Goal: Information Seeking & Learning: Check status

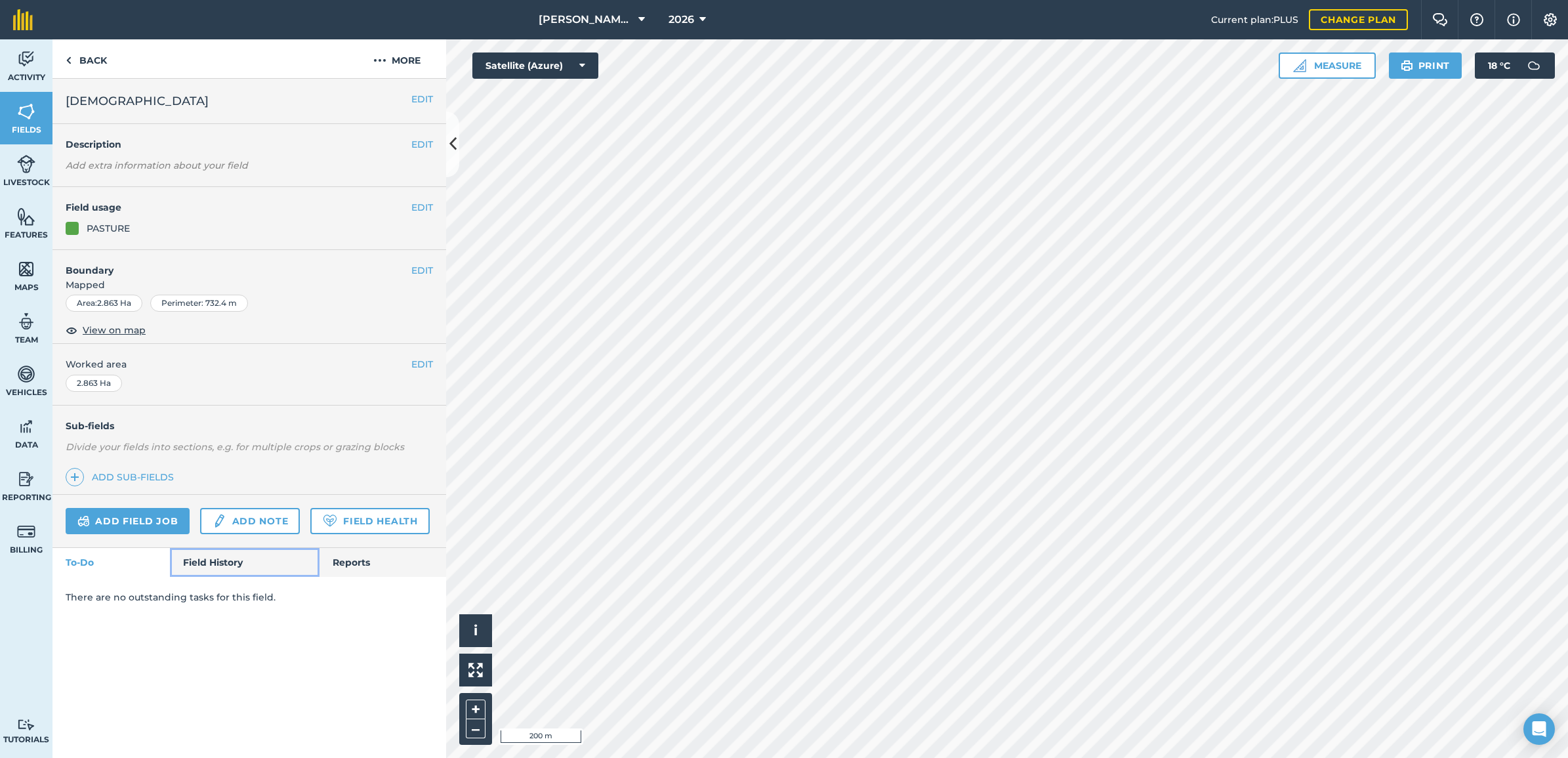
click at [239, 566] on link "Field History" at bounding box center [244, 562] width 149 height 28
click at [220, 571] on link "Field History" at bounding box center [244, 562] width 149 height 28
click at [208, 575] on link "Field History" at bounding box center [244, 562] width 149 height 28
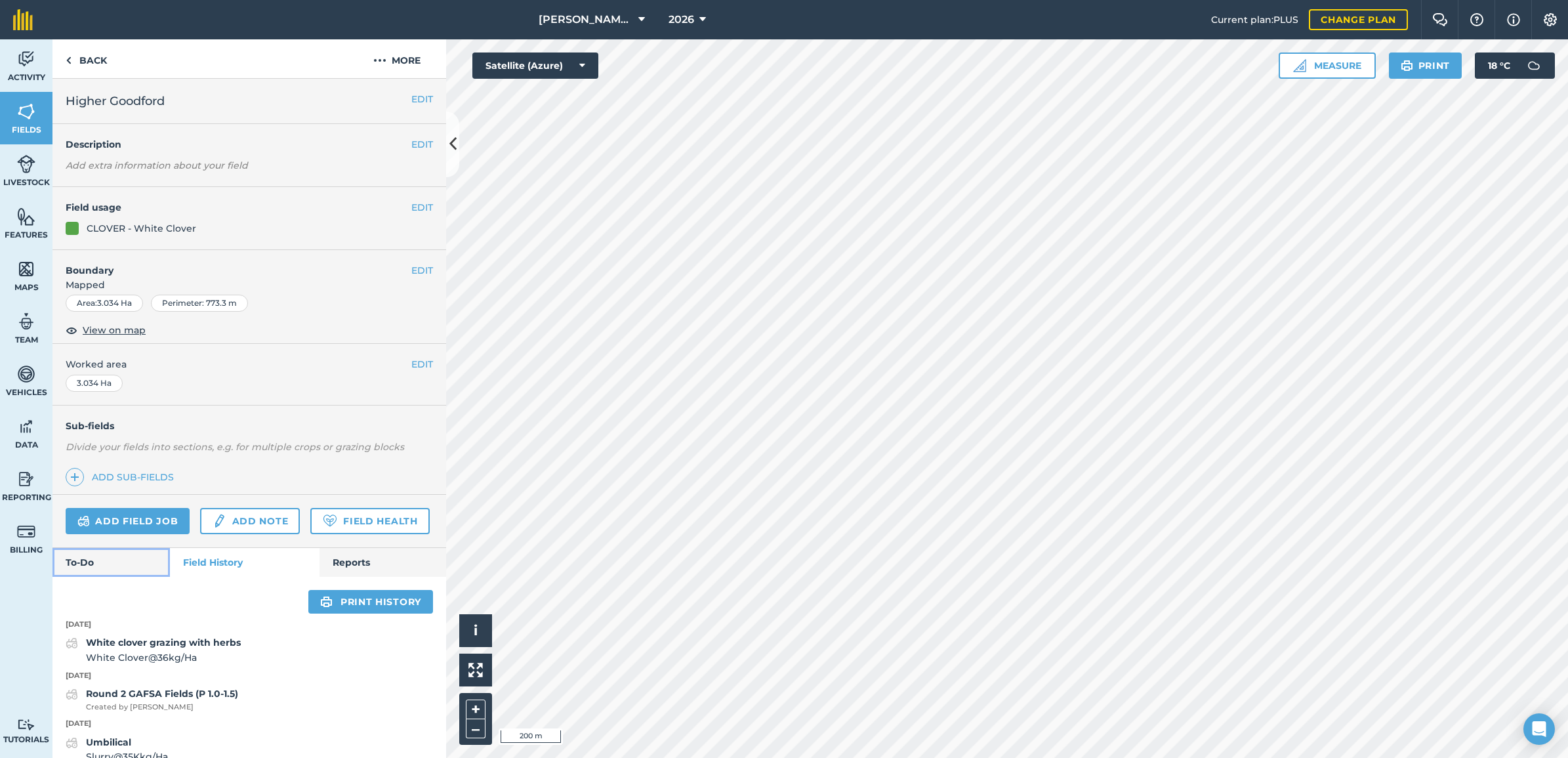
click at [132, 577] on link "To-Do" at bounding box center [111, 562] width 118 height 28
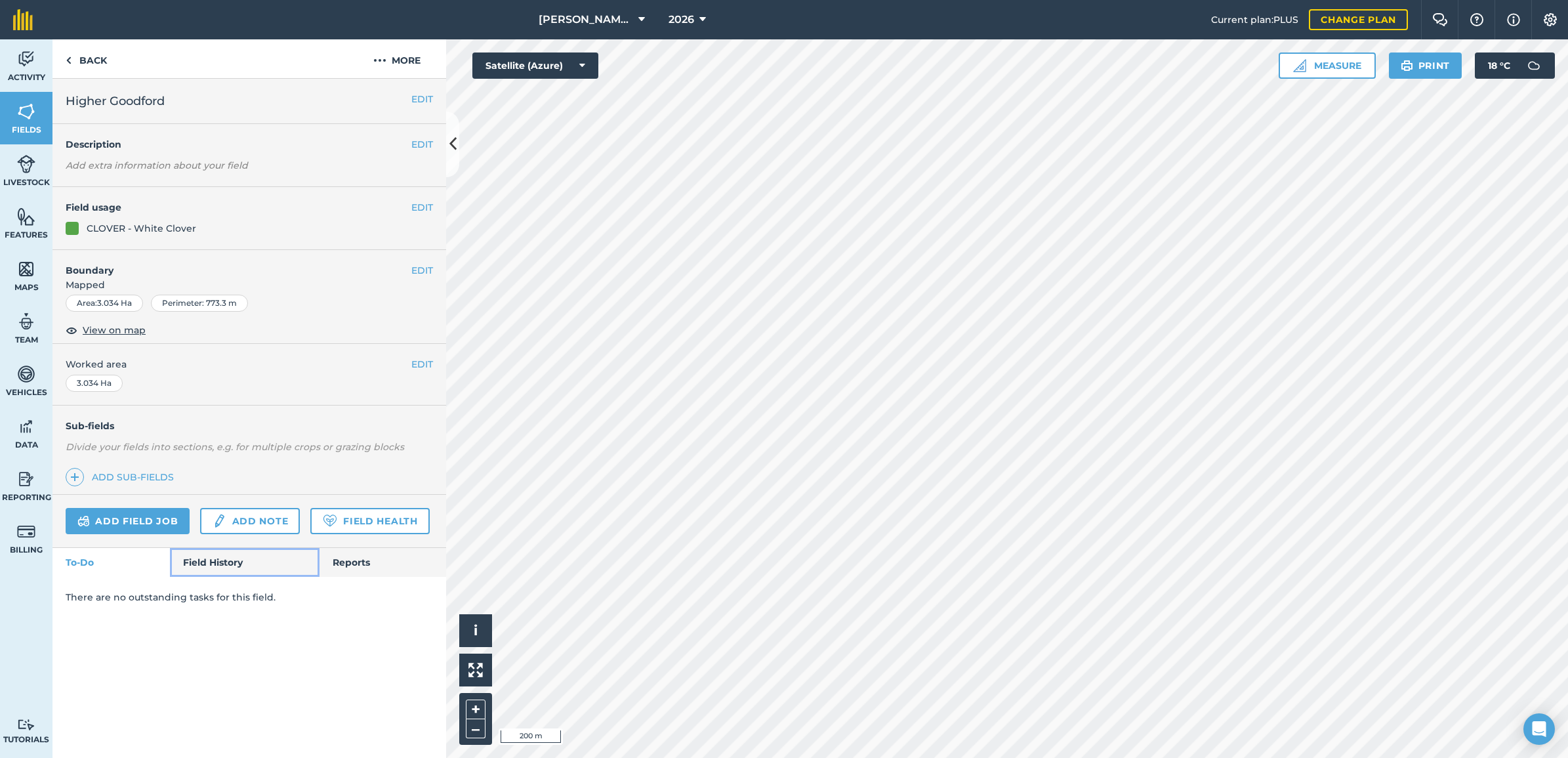
click at [253, 568] on link "Field History" at bounding box center [244, 562] width 149 height 28
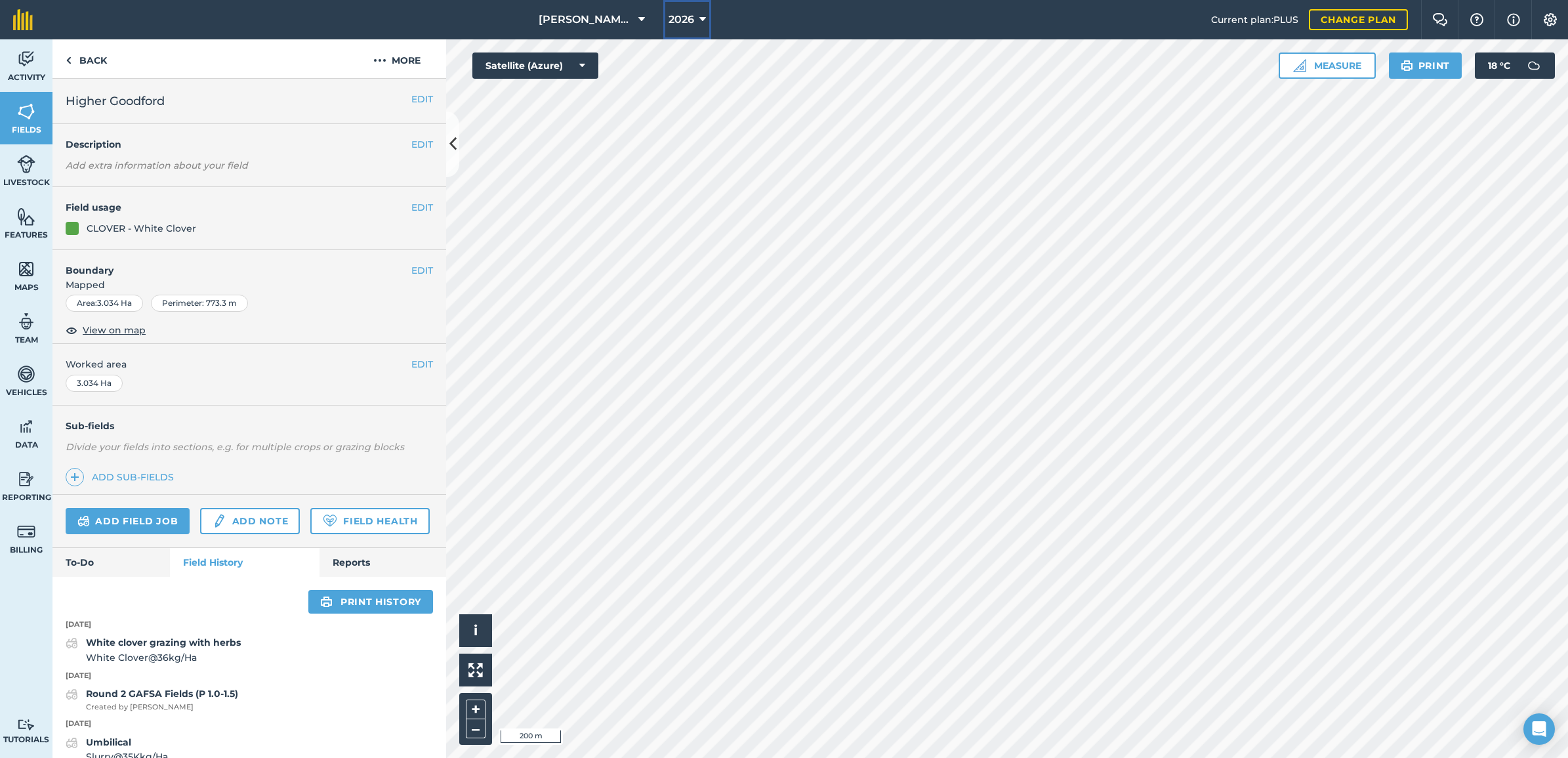
click at [680, 17] on span "2026" at bounding box center [681, 19] width 26 height 16
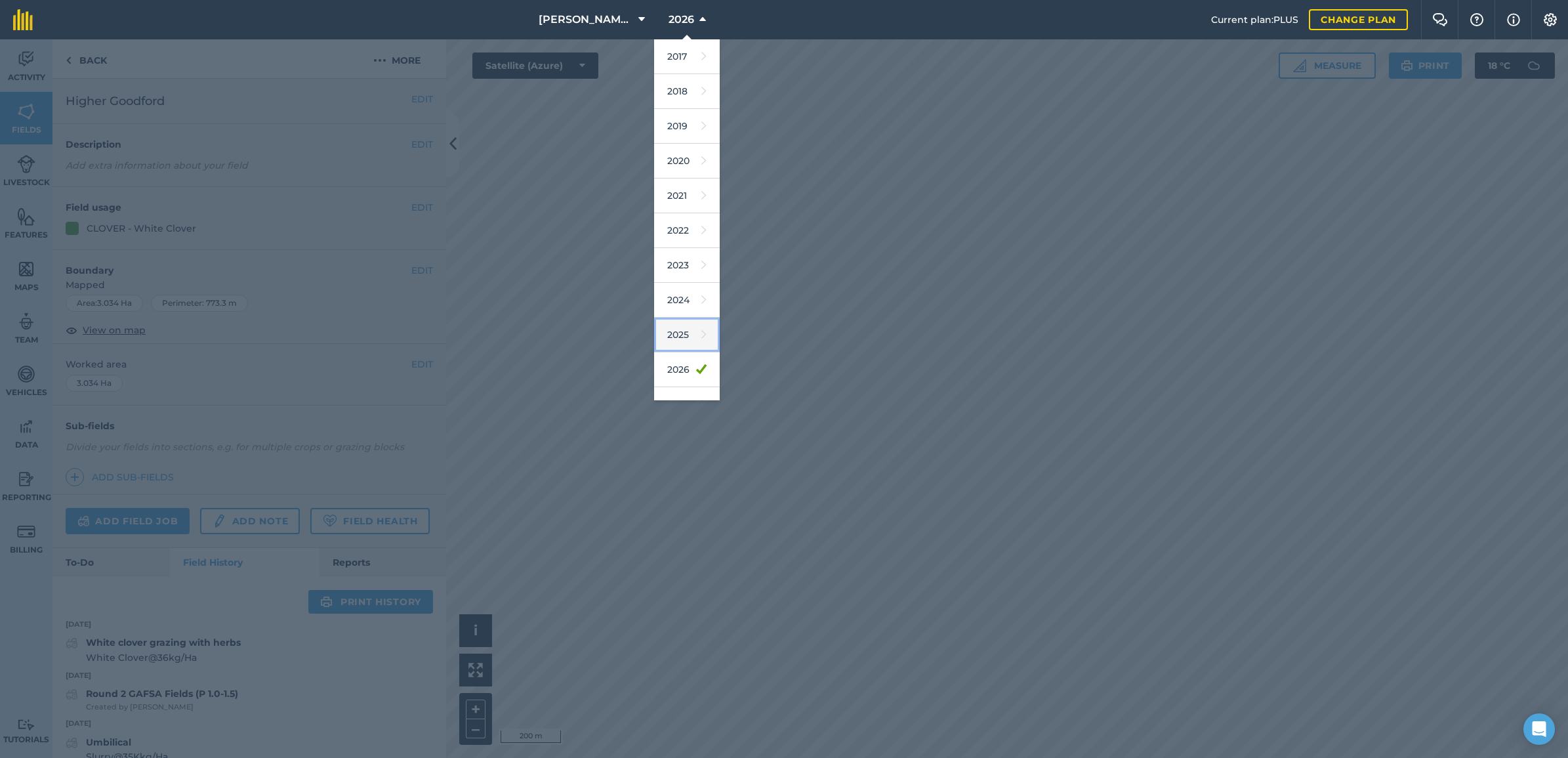
click at [684, 343] on link "2025" at bounding box center [686, 335] width 65 height 35
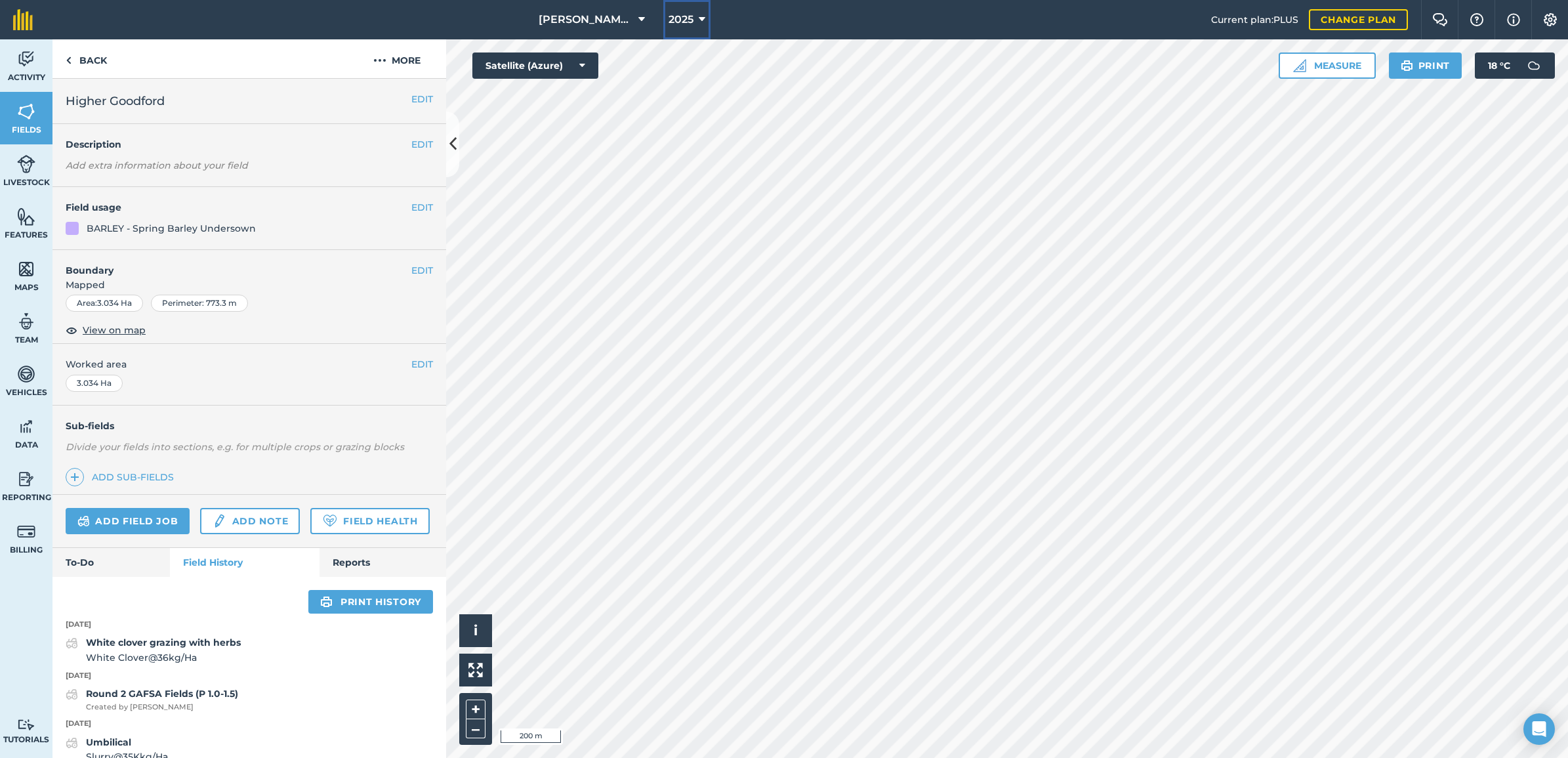
click at [687, 9] on button "2025" at bounding box center [687, 19] width 47 height 39
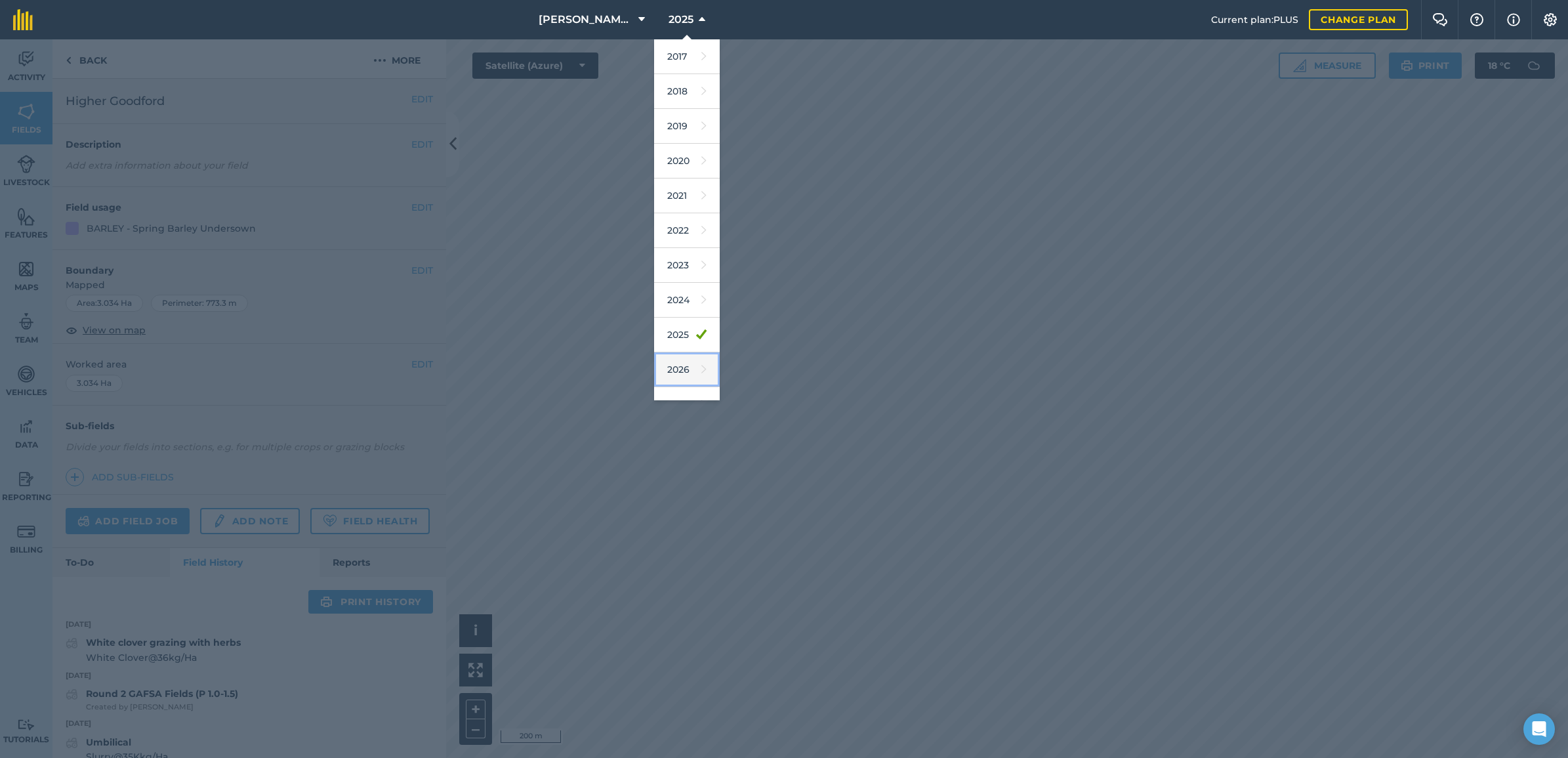
click at [673, 367] on link "2026" at bounding box center [686, 369] width 65 height 35
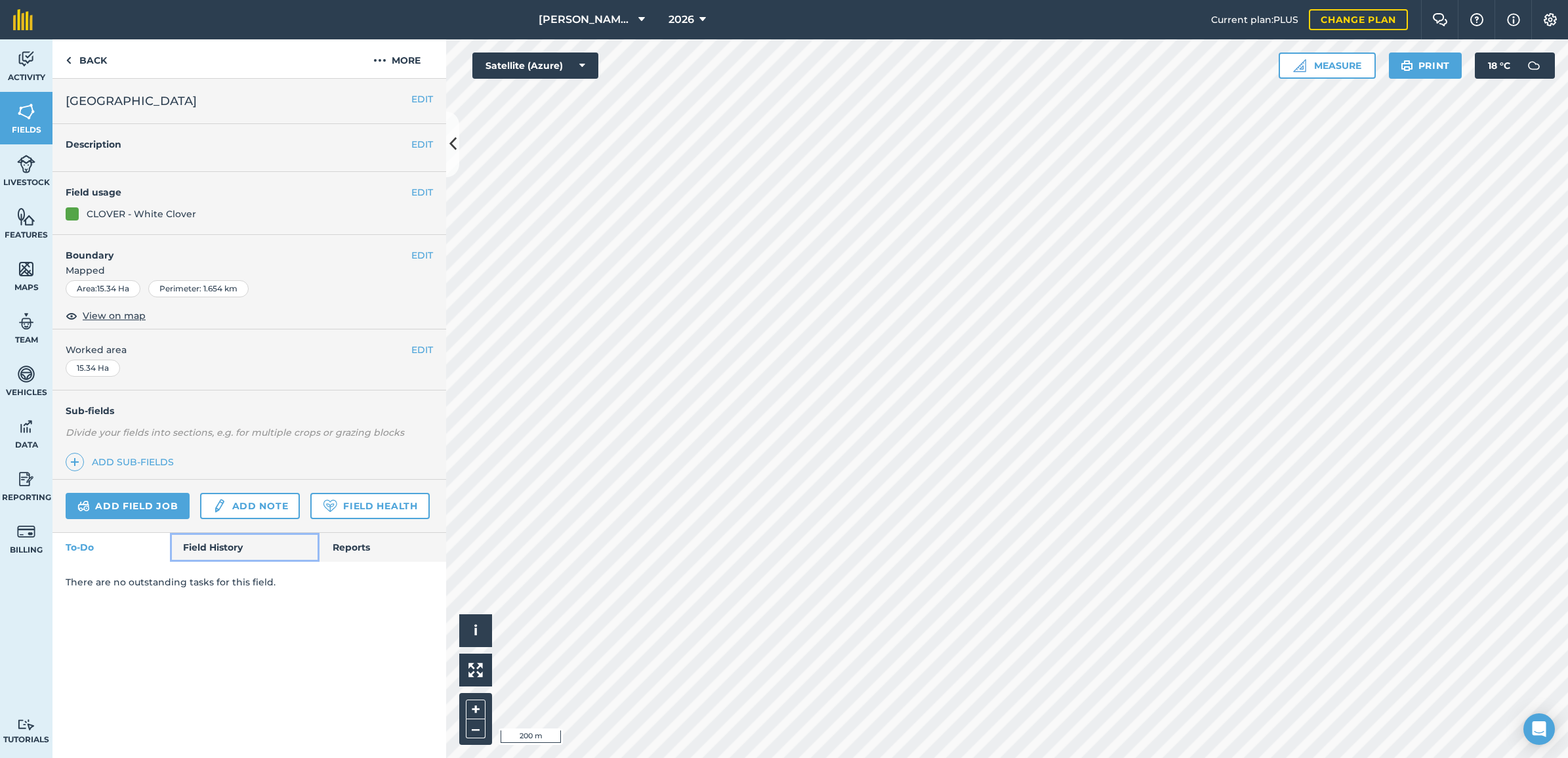
click at [215, 552] on link "Field History" at bounding box center [244, 546] width 149 height 28
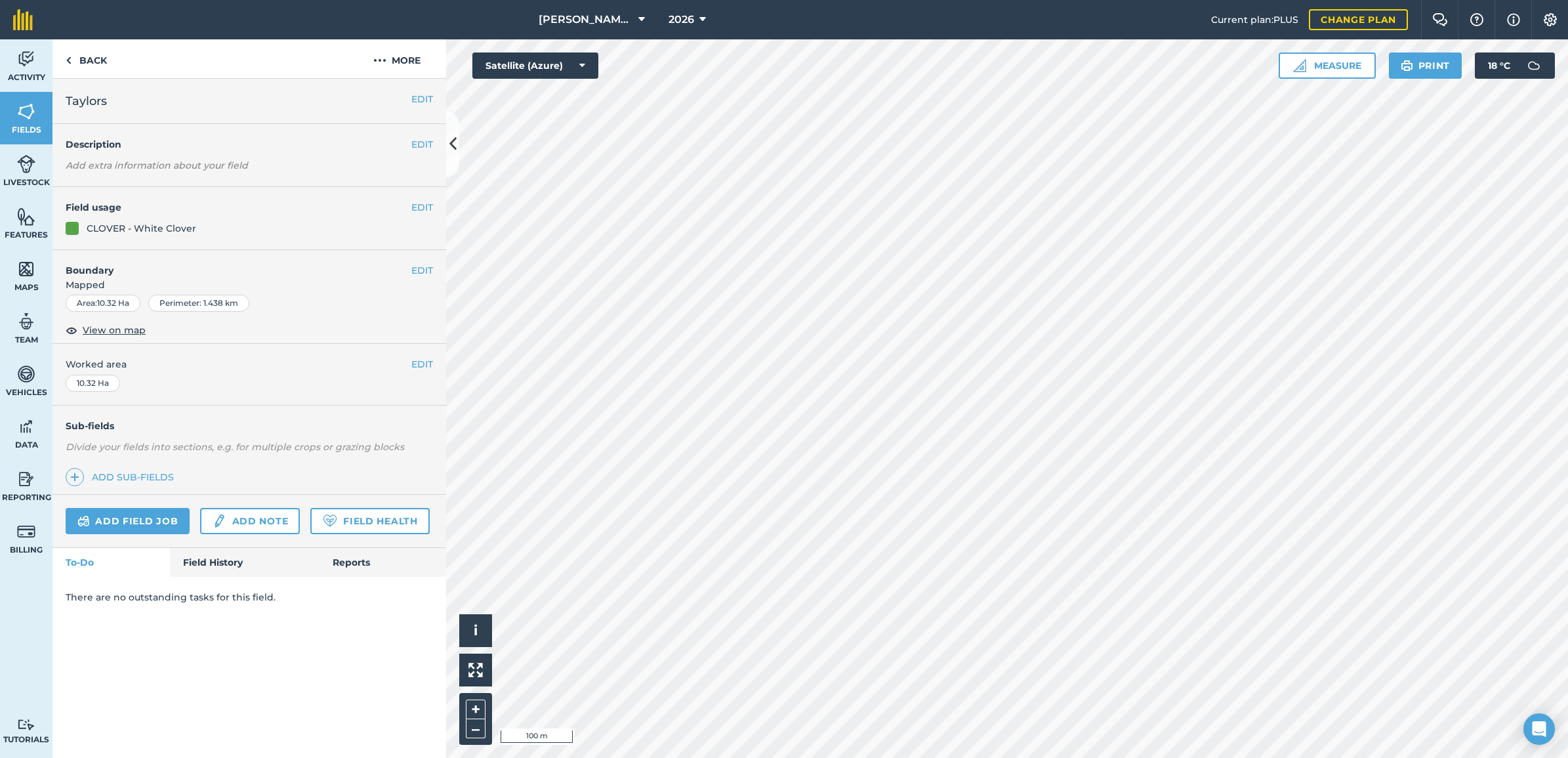
click at [212, 579] on div "There are no outstanding tasks for this field." at bounding box center [249, 597] width 394 height 41
click at [218, 564] on link "Field History" at bounding box center [244, 562] width 149 height 28
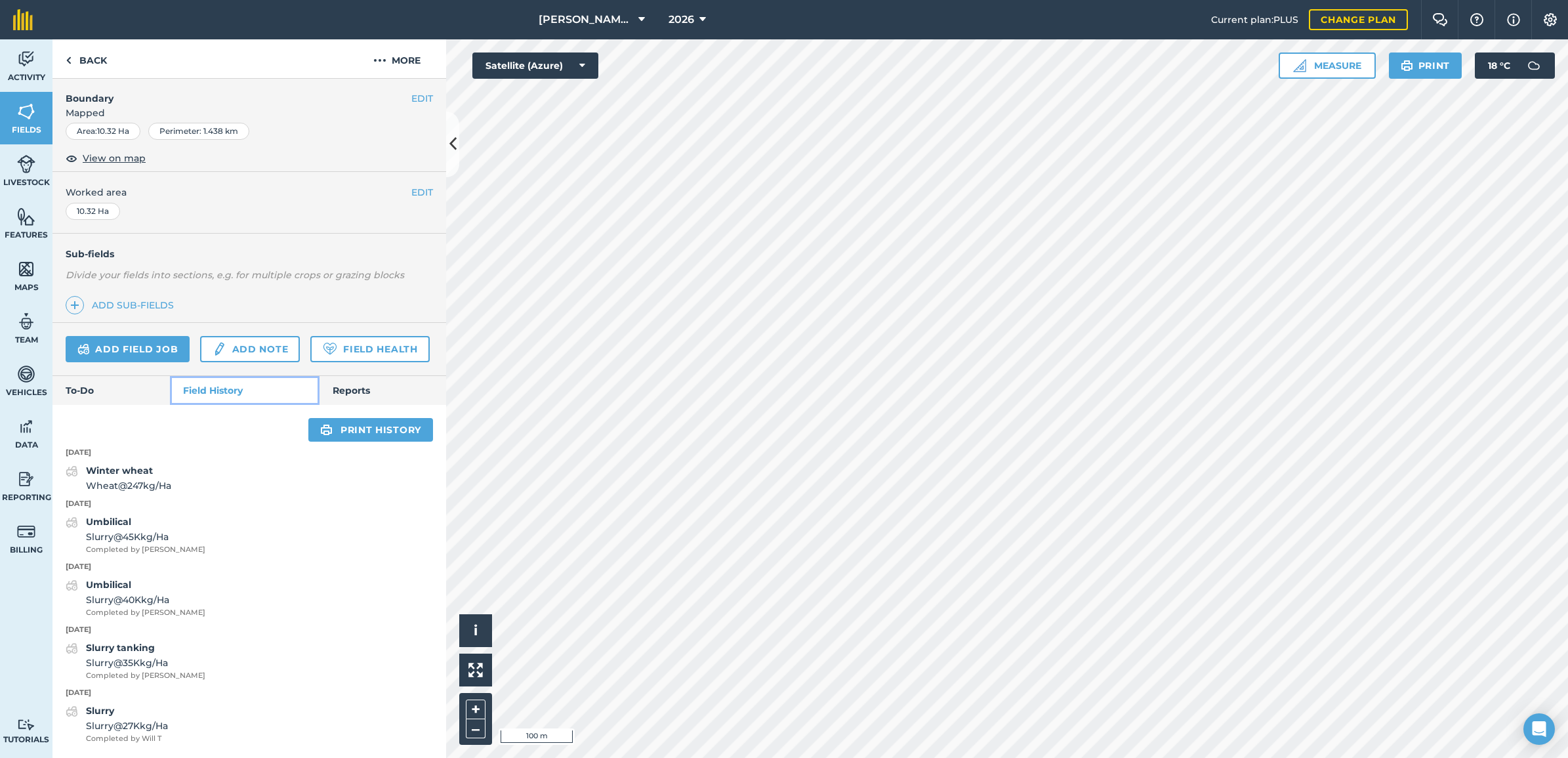
scroll to position [209, 0]
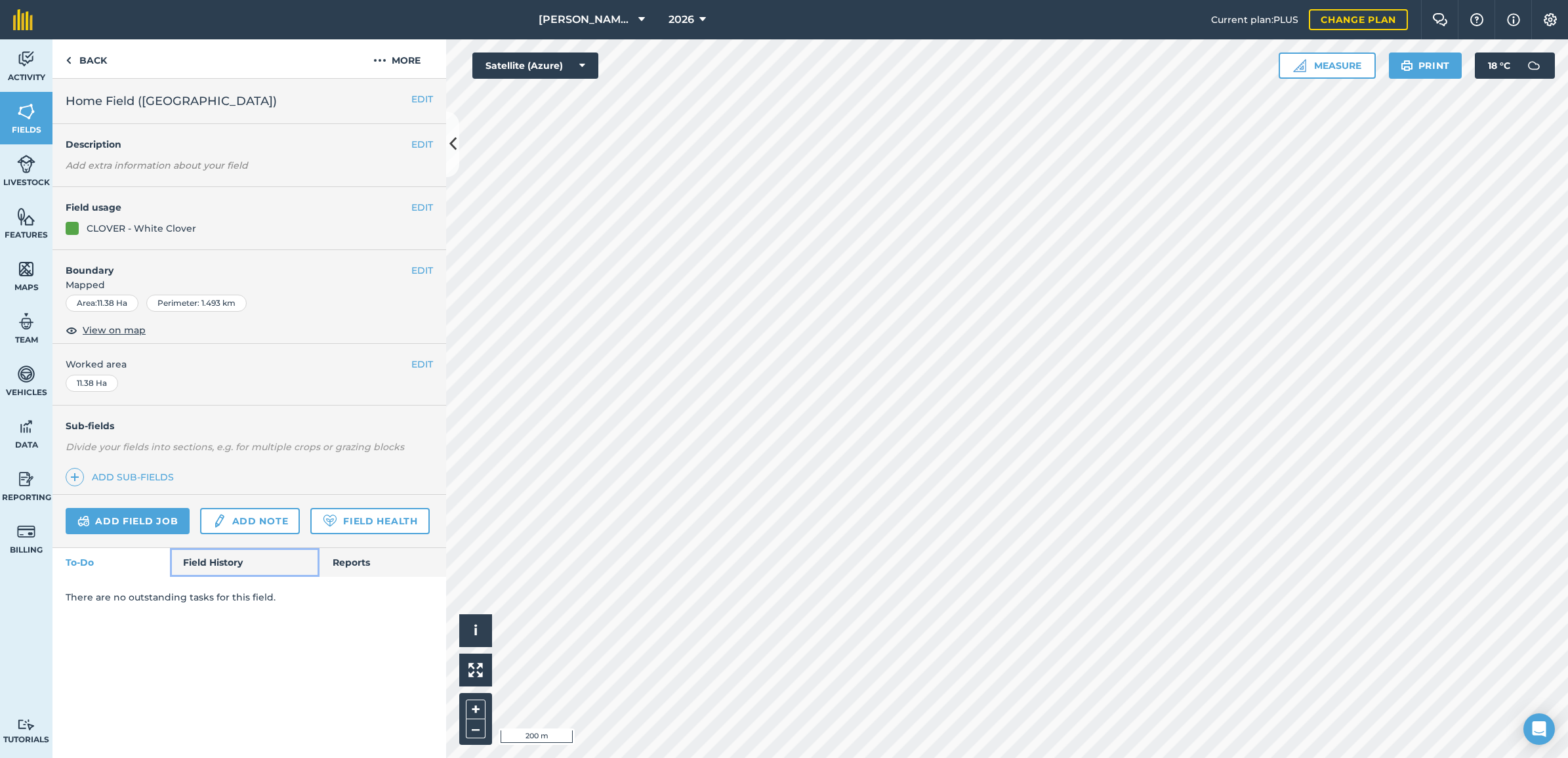
click at [223, 549] on link "Field History" at bounding box center [244, 562] width 149 height 28
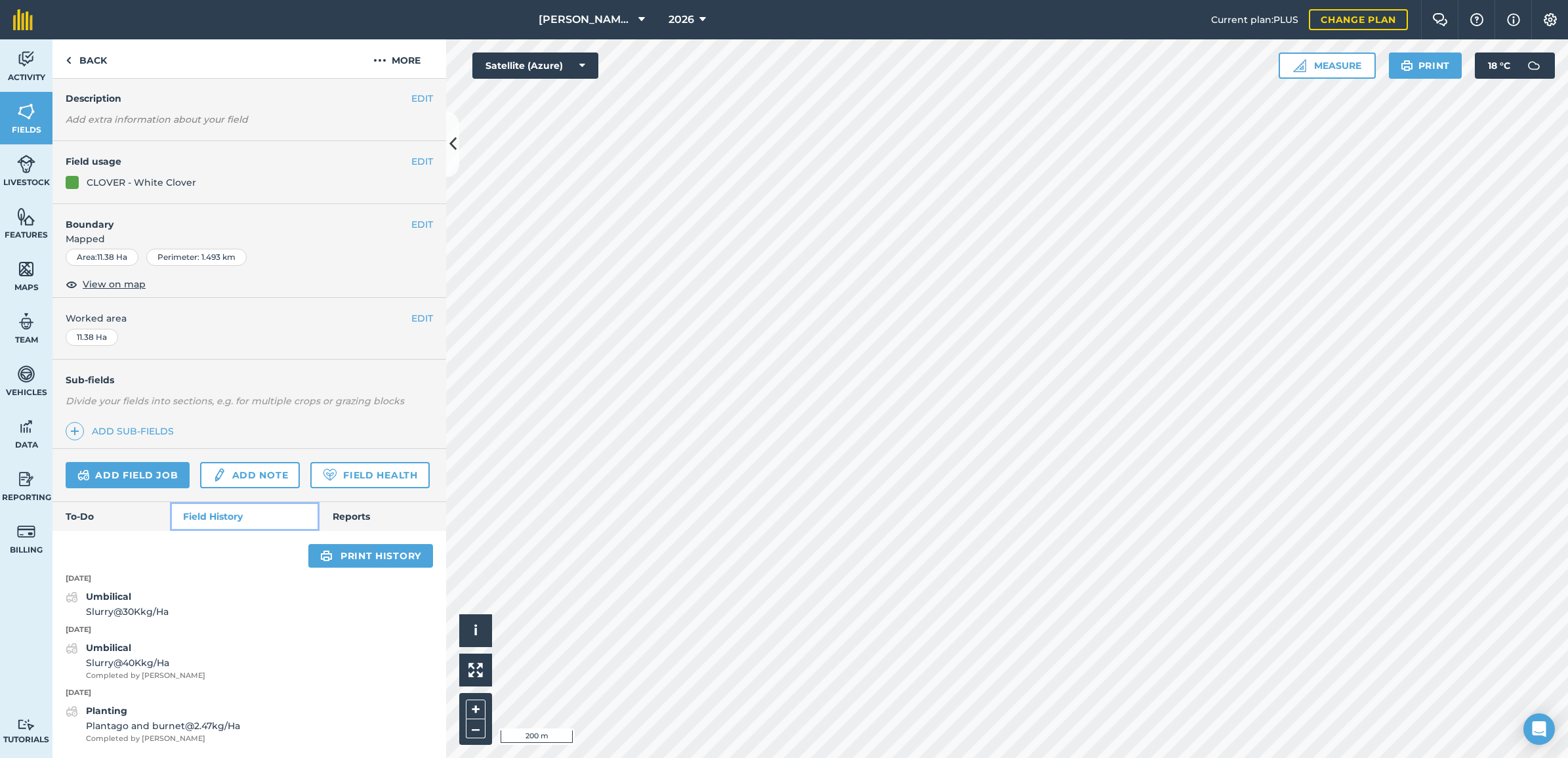
scroll to position [83, 0]
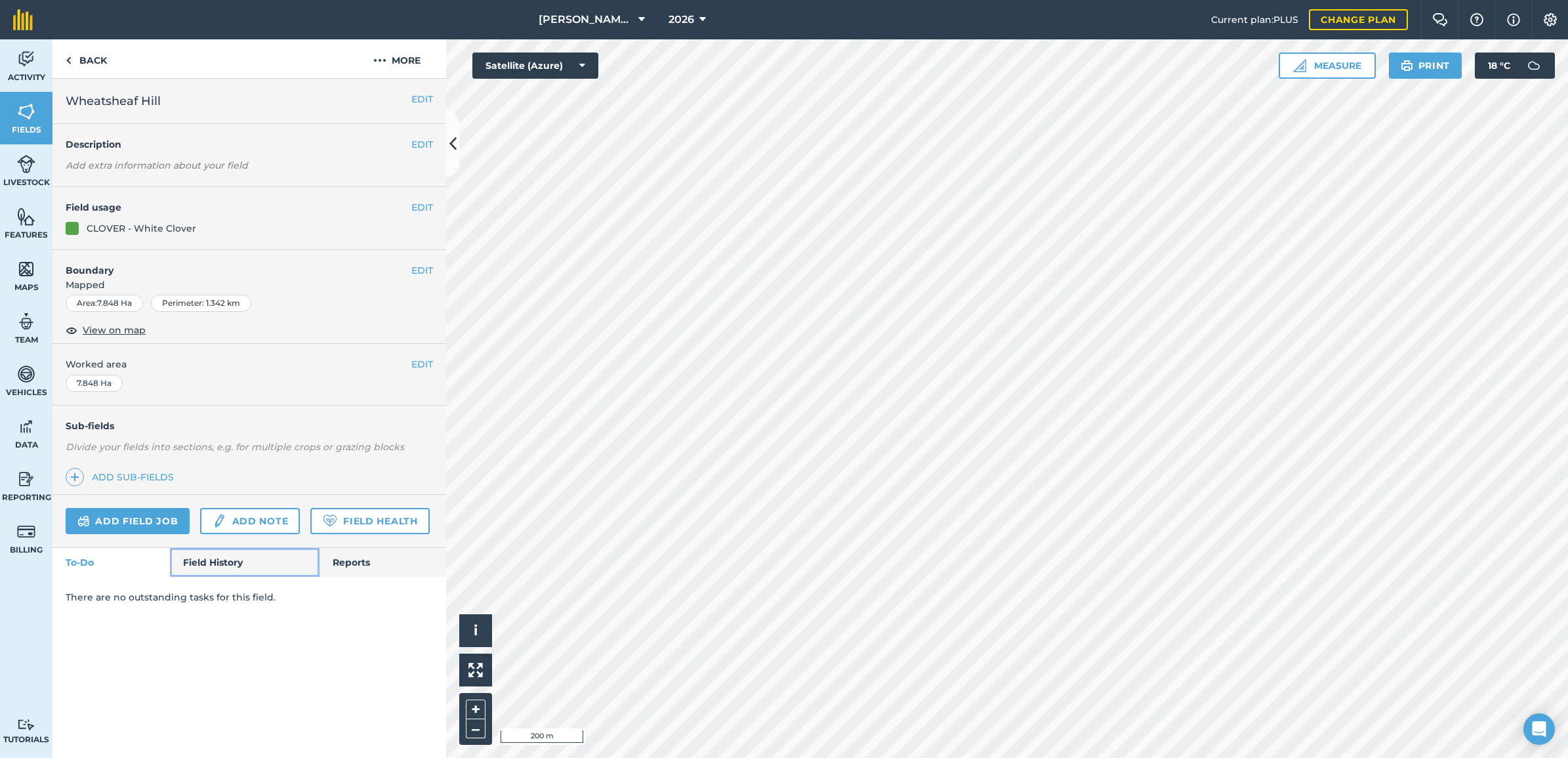
click at [212, 575] on link "Field History" at bounding box center [244, 562] width 149 height 28
click at [215, 563] on link "Field History" at bounding box center [244, 562] width 149 height 28
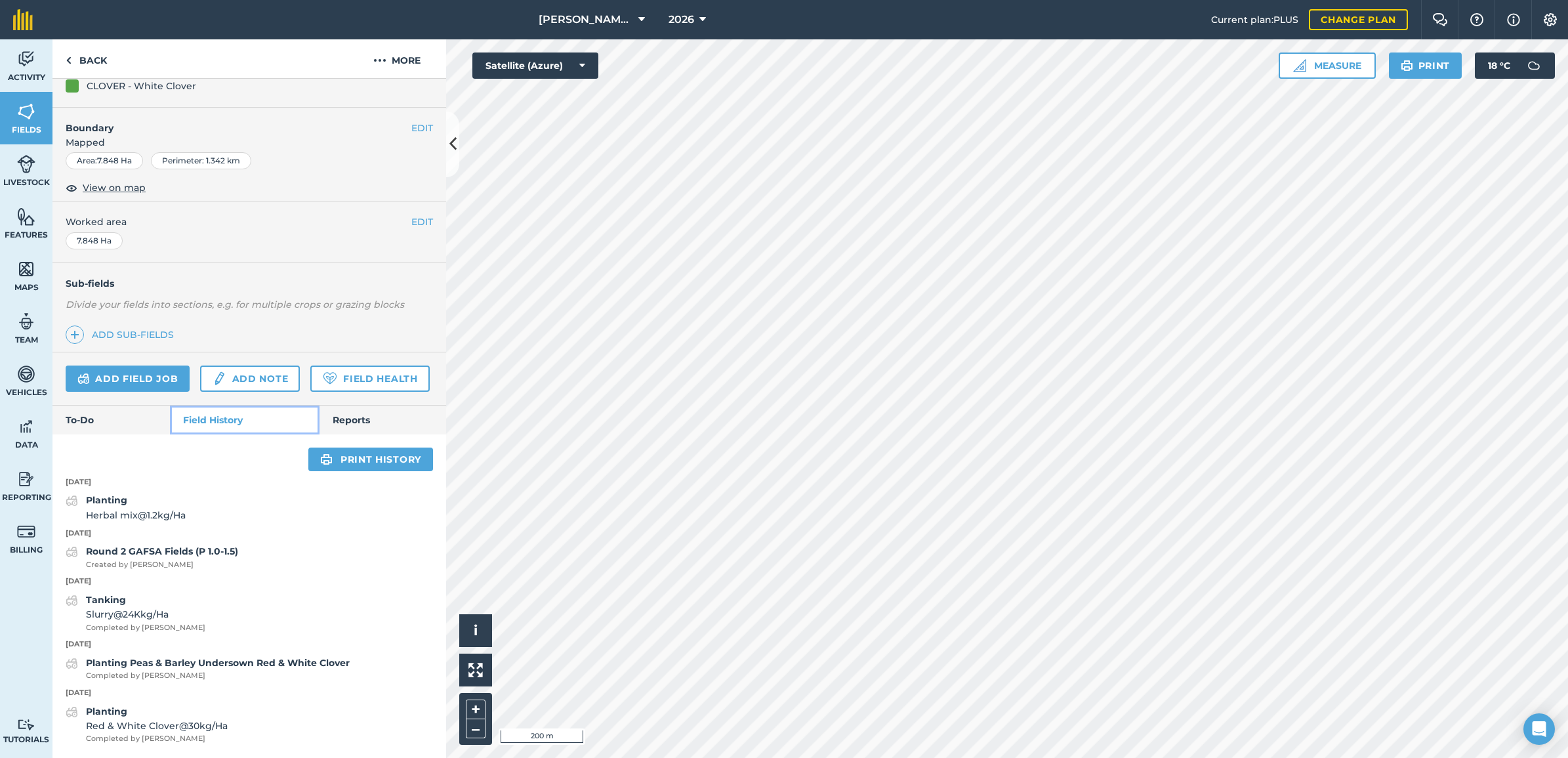
scroll to position [180, 0]
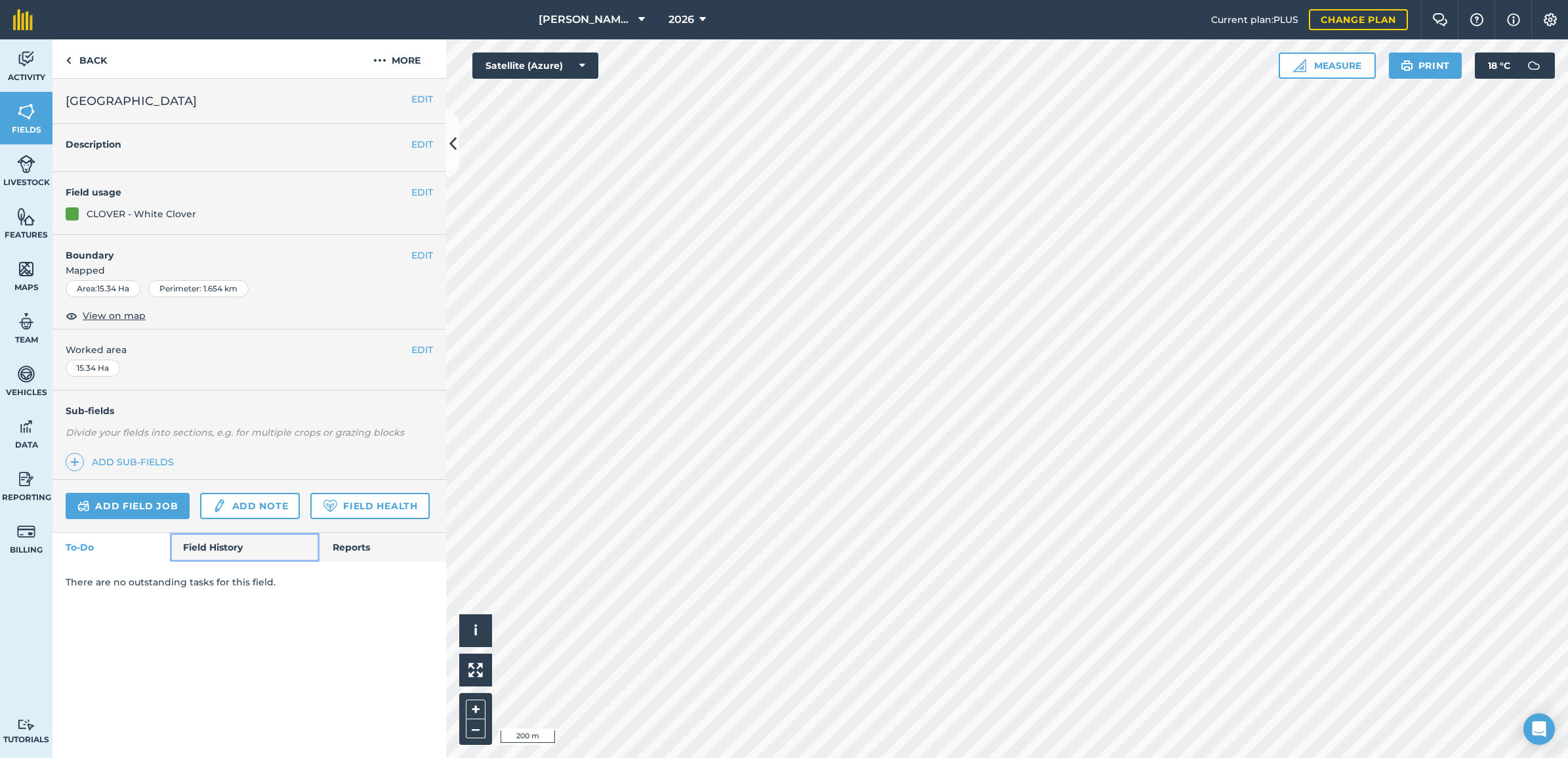
click at [201, 549] on link "Field History" at bounding box center [244, 546] width 149 height 28
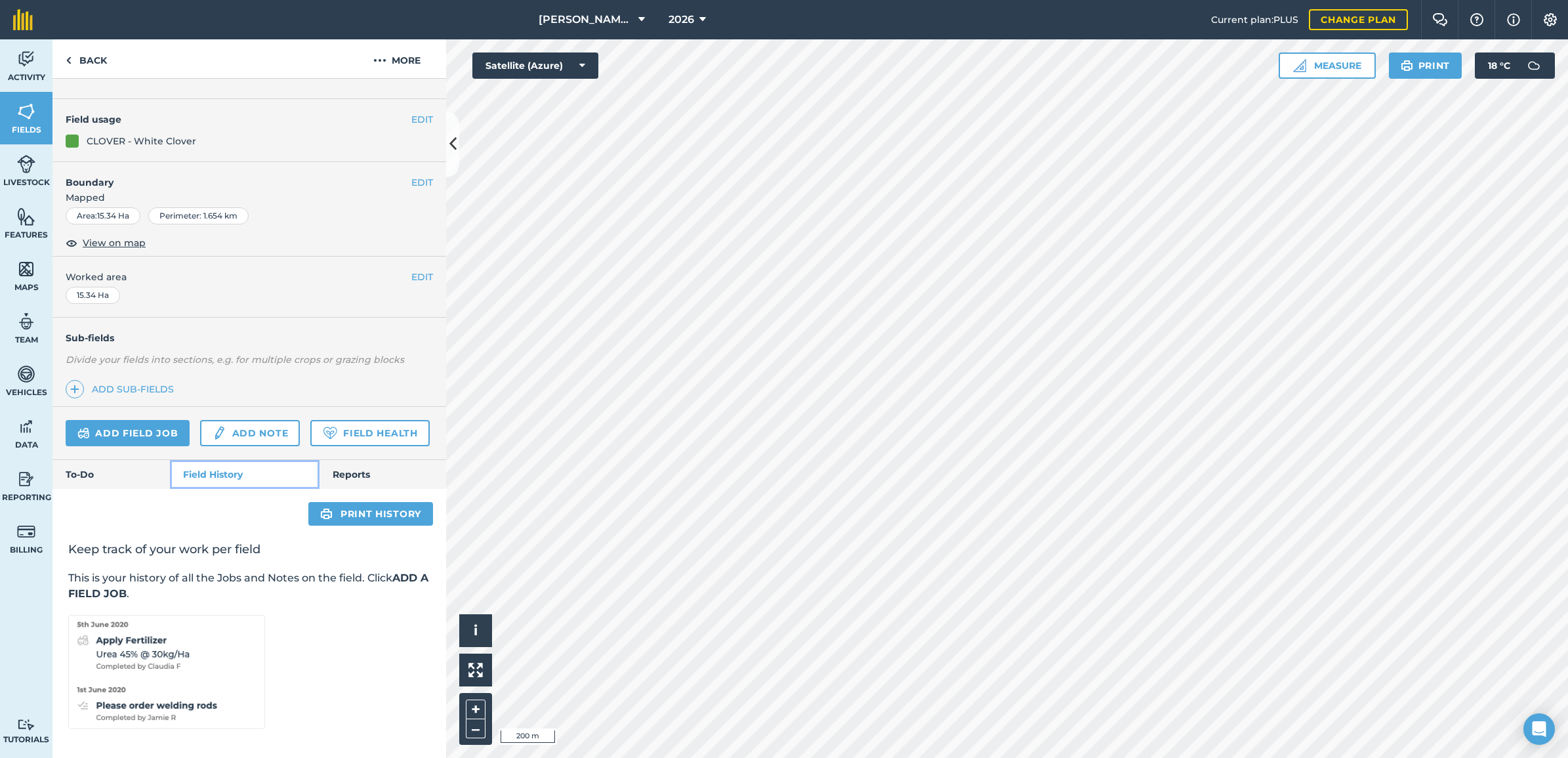
scroll to position [110, 0]
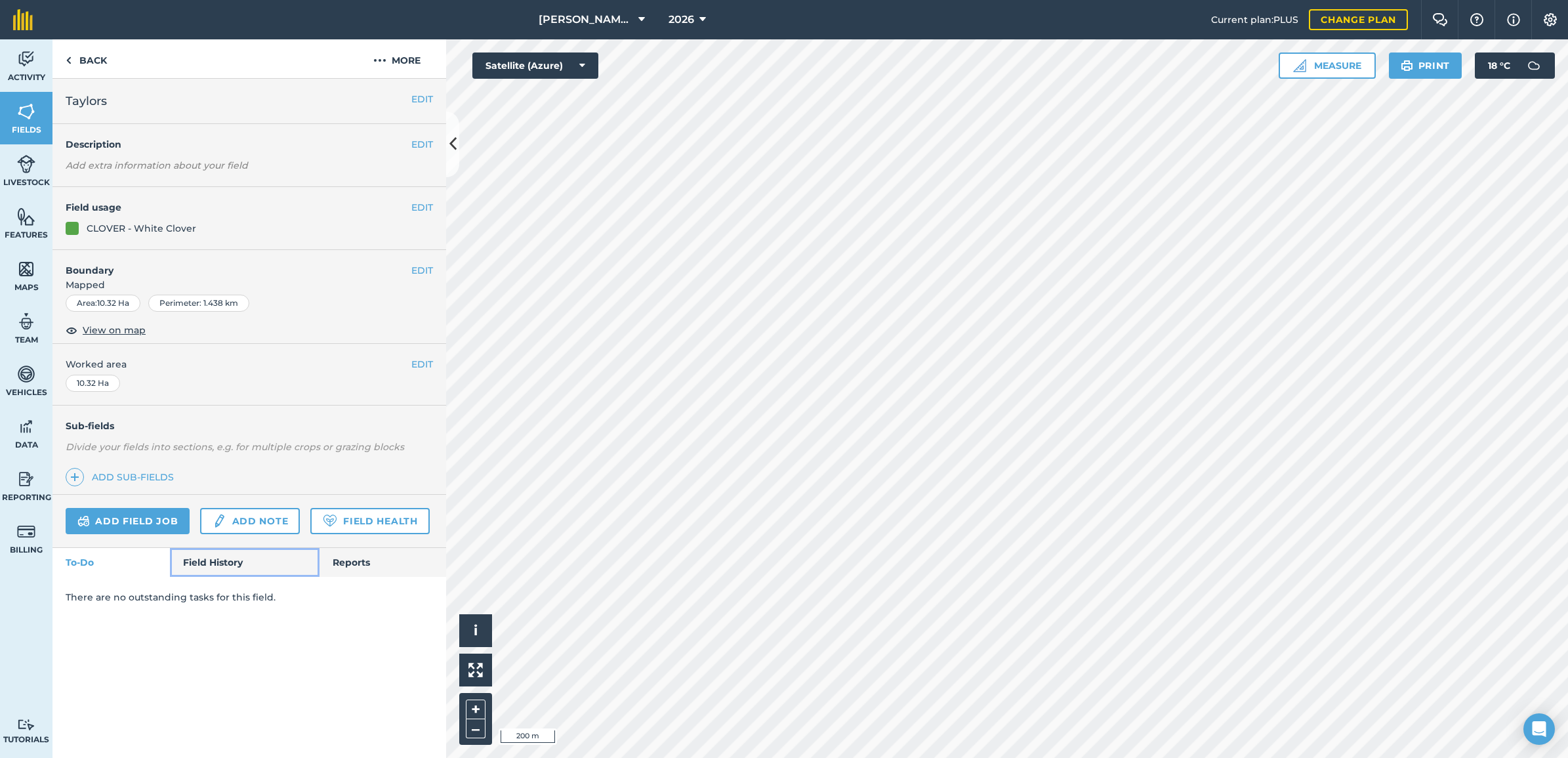
click at [241, 571] on link "Field History" at bounding box center [244, 562] width 149 height 28
